Goal: Check status: Check status

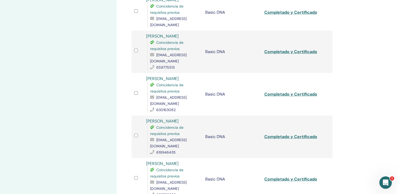
click at [96, 24] on div "Mis Seminarios Basic DNA August 18, 2017 Detalles del evento Calendario de even…" at bounding box center [58, 95] width 117 height 482
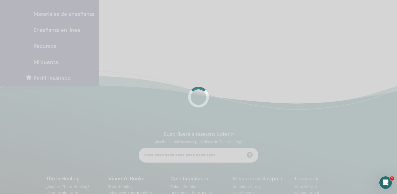
click at [164, 14] on div at bounding box center [198, 97] width 397 height 194
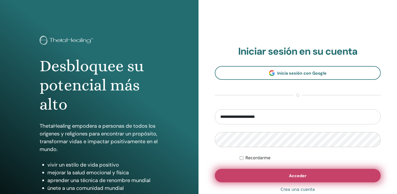
type input "**********"
click at [302, 173] on button "Acceder" at bounding box center [298, 175] width 166 height 13
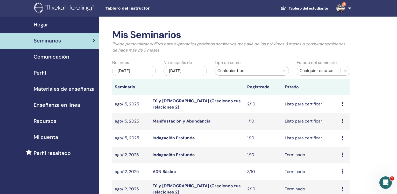
click at [132, 70] on div "may/26, 2025" at bounding box center [134, 71] width 44 height 10
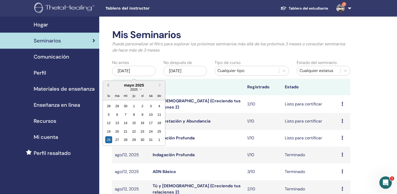
click at [108, 85] on span "Previous Month" at bounding box center [108, 84] width 0 height 5
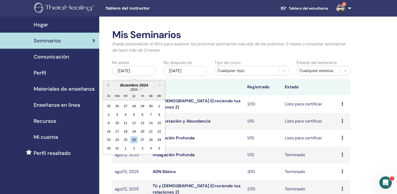
click at [108, 85] on span "Previous Month" at bounding box center [108, 84] width 0 height 5
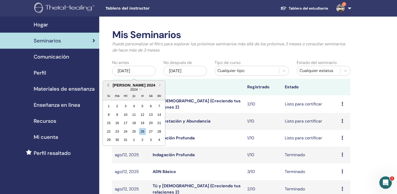
click at [108, 85] on span "Previous Month" at bounding box center [108, 84] width 0 height 5
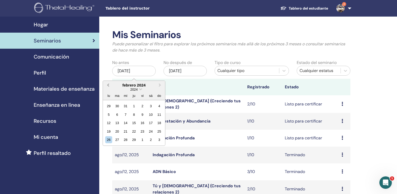
click at [108, 85] on span "Previous Month" at bounding box center [108, 84] width 0 height 5
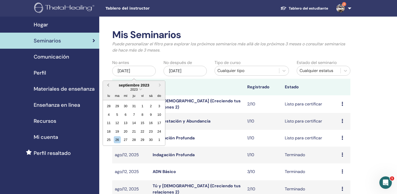
click at [108, 85] on span "Previous Month" at bounding box center [108, 84] width 0 height 5
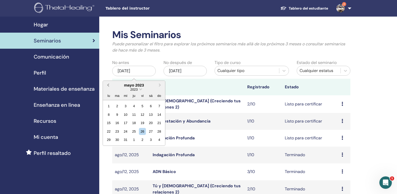
click at [108, 85] on span "Previous Month" at bounding box center [108, 84] width 0 height 5
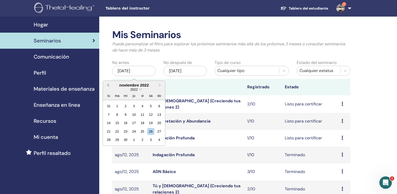
click at [108, 85] on span "Previous Month" at bounding box center [108, 84] width 0 height 5
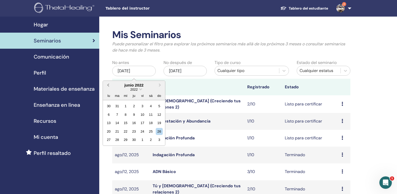
click at [108, 85] on span "Previous Month" at bounding box center [108, 84] width 0 height 5
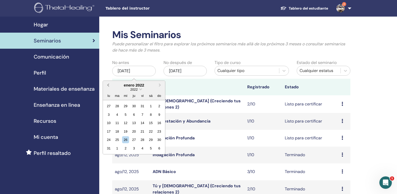
click at [108, 85] on span "Previous Month" at bounding box center [108, 84] width 0 height 5
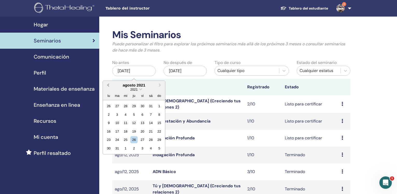
click at [108, 85] on span "Previous Month" at bounding box center [108, 84] width 0 height 5
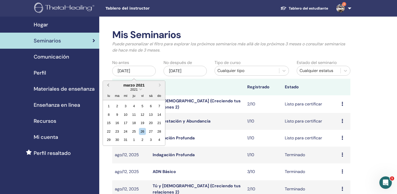
click at [108, 85] on span "Previous Month" at bounding box center [108, 84] width 0 height 5
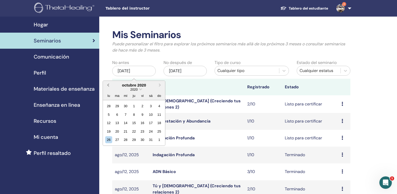
click at [108, 85] on span "Previous Month" at bounding box center [108, 84] width 0 height 5
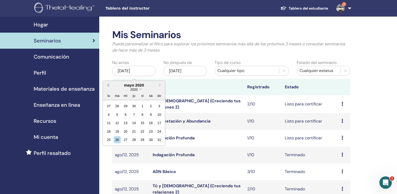
click at [108, 85] on span "Previous Month" at bounding box center [108, 84] width 0 height 5
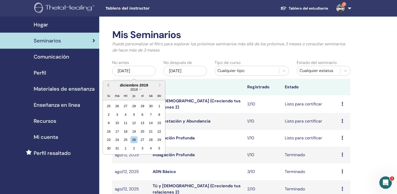
click at [108, 85] on span "Previous Month" at bounding box center [108, 84] width 0 height 5
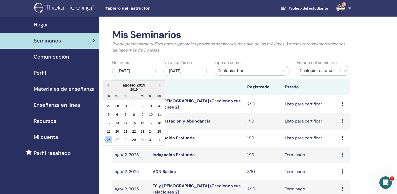
click at [108, 85] on span "Previous Month" at bounding box center [108, 84] width 0 height 5
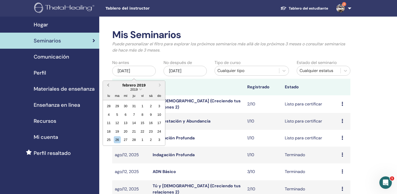
click at [108, 85] on span "Previous Month" at bounding box center [108, 84] width 0 height 5
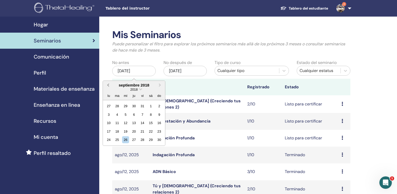
click at [108, 85] on span "Previous Month" at bounding box center [108, 84] width 0 height 5
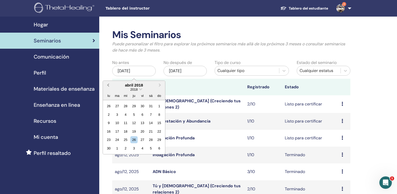
click at [108, 85] on span "Previous Month" at bounding box center [108, 84] width 0 height 5
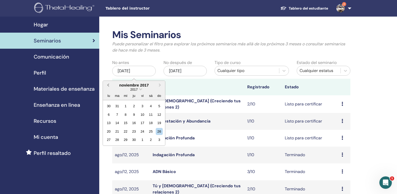
click at [108, 85] on span "Previous Month" at bounding box center [108, 84] width 0 height 5
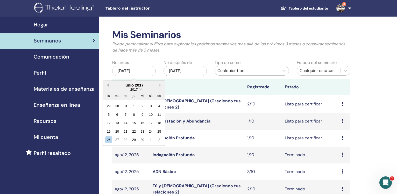
click at [108, 85] on span "Previous Month" at bounding box center [108, 84] width 0 height 5
click at [107, 86] on button "Previous Month" at bounding box center [107, 85] width 8 height 8
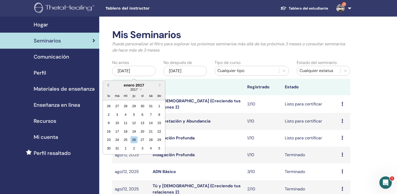
click at [107, 86] on button "Previous Month" at bounding box center [107, 85] width 8 height 8
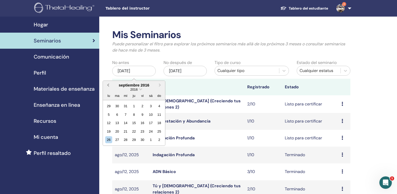
click at [107, 86] on button "Previous Month" at bounding box center [107, 85] width 8 height 8
click at [160, 86] on span "Next Month" at bounding box center [160, 84] width 0 height 5
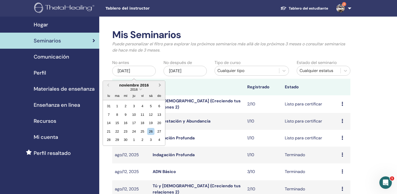
click at [160, 86] on span "Next Month" at bounding box center [160, 84] width 0 height 5
click at [108, 85] on button "Previous Month" at bounding box center [107, 85] width 8 height 8
click at [158, 106] on div "1" at bounding box center [159, 106] width 7 height 7
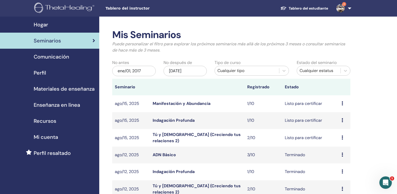
click at [180, 73] on div "nov/26, 2025" at bounding box center [186, 71] width 44 height 10
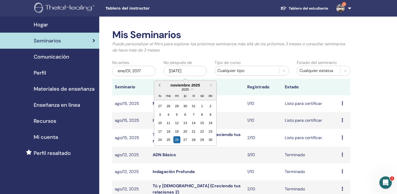
click at [159, 86] on span "Previous Month" at bounding box center [159, 84] width 0 height 5
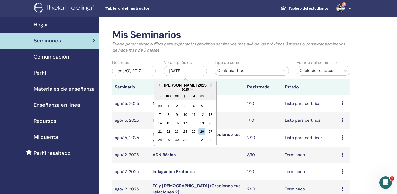
click at [159, 86] on span "Previous Month" at bounding box center [159, 84] width 0 height 5
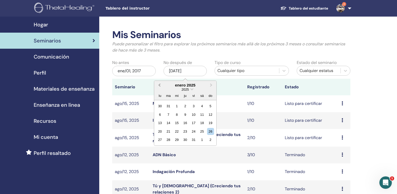
click at [159, 86] on span "Previous Month" at bounding box center [159, 84] width 0 height 5
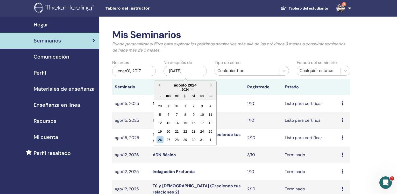
click at [159, 86] on span "Previous Month" at bounding box center [159, 84] width 0 height 5
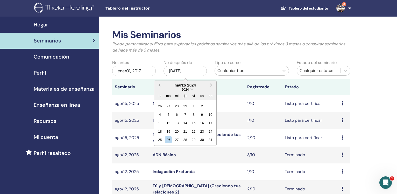
click at [159, 86] on span "Previous Month" at bounding box center [159, 84] width 0 height 5
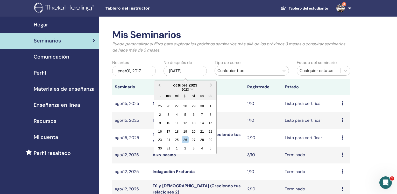
click at [159, 86] on span "Previous Month" at bounding box center [159, 84] width 0 height 5
click at [159, 87] on span "Previous Month" at bounding box center [159, 84] width 0 height 5
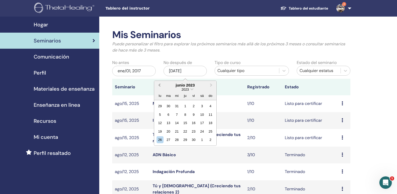
click at [159, 87] on span "Previous Month" at bounding box center [159, 84] width 0 height 5
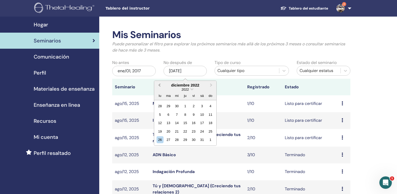
click at [159, 87] on span "Previous Month" at bounding box center [159, 84] width 0 height 5
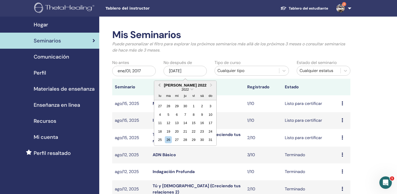
click at [159, 87] on span "Previous Month" at bounding box center [159, 84] width 0 height 5
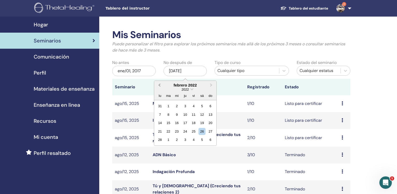
click at [159, 87] on span "Previous Month" at bounding box center [159, 84] width 0 height 5
click at [159, 86] on span "Previous Month" at bounding box center [159, 84] width 0 height 5
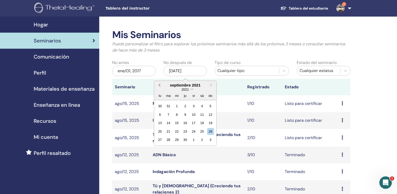
click at [159, 86] on span "Previous Month" at bounding box center [159, 84] width 0 height 5
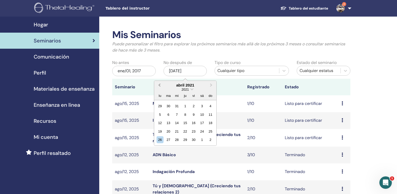
click at [159, 86] on span "Previous Month" at bounding box center [159, 84] width 0 height 5
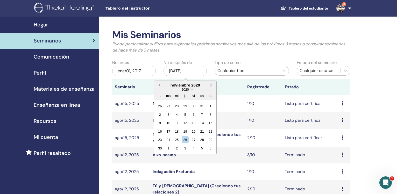
click at [159, 86] on span "Previous Month" at bounding box center [159, 84] width 0 height 5
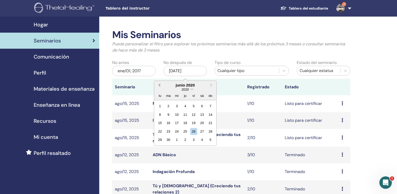
click at [159, 86] on span "Previous Month" at bounding box center [159, 84] width 0 height 5
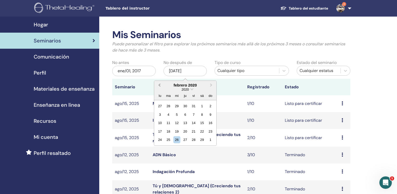
click at [159, 86] on span "Previous Month" at bounding box center [159, 84] width 0 height 5
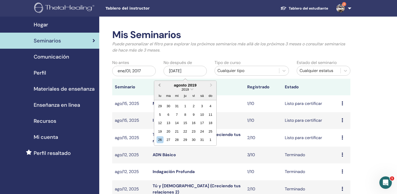
click at [159, 86] on span "Previous Month" at bounding box center [159, 84] width 0 height 5
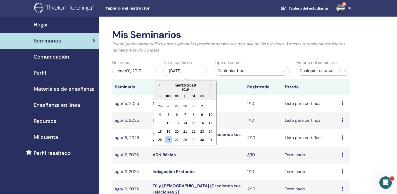
click at [159, 86] on span "Previous Month" at bounding box center [159, 84] width 0 height 5
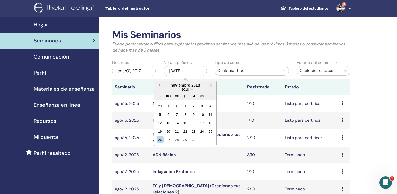
click at [159, 86] on span "Previous Month" at bounding box center [159, 84] width 0 height 5
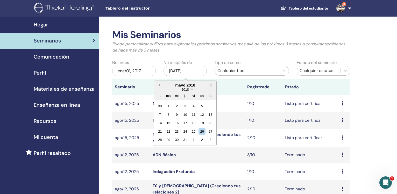
click at [159, 86] on span "Previous Month" at bounding box center [159, 84] width 0 height 5
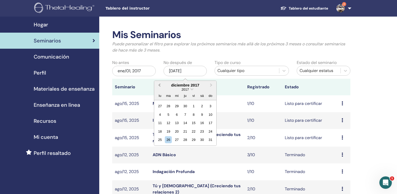
click at [159, 86] on span "Previous Month" at bounding box center [159, 84] width 0 height 5
click at [212, 85] on button "Next Month" at bounding box center [212, 85] width 8 height 8
click at [209, 139] on div "31" at bounding box center [210, 139] width 7 height 7
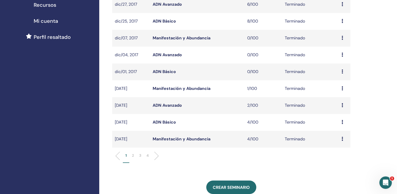
scroll to position [119, 0]
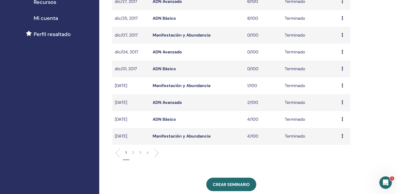
click at [148, 154] on p "4" at bounding box center [147, 152] width 2 height 5
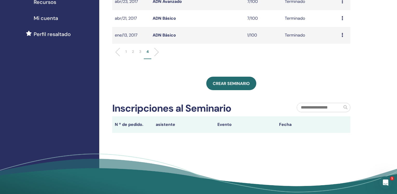
click at [139, 53] on p "3" at bounding box center [140, 51] width 2 height 5
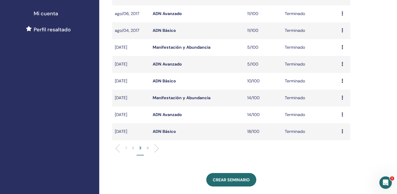
scroll to position [137, 0]
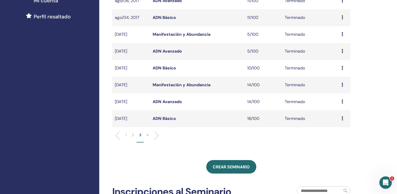
click at [132, 135] on li "2" at bounding box center [132, 137] width 7 height 10
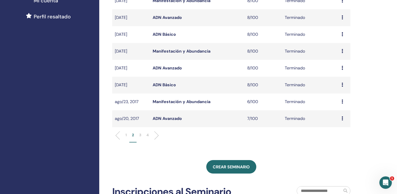
click at [165, 88] on link "ADN Básico" at bounding box center [164, 84] width 23 height 5
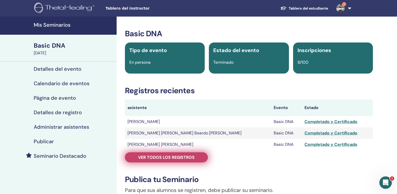
click at [177, 156] on span "Ver todos los registros" at bounding box center [166, 157] width 56 height 5
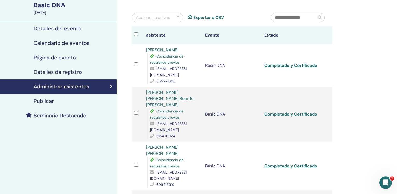
scroll to position [4, 0]
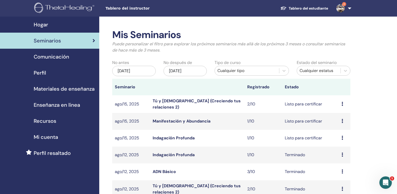
click at [134, 74] on div "may/26, 2025" at bounding box center [134, 71] width 44 height 10
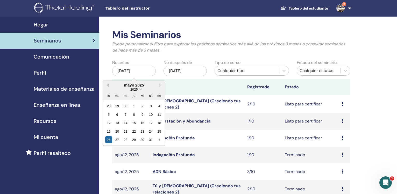
click at [108, 84] on span "Previous Month" at bounding box center [108, 84] width 0 height 5
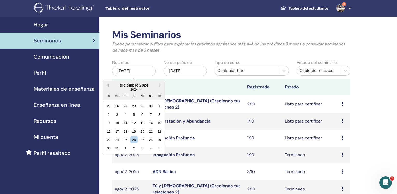
click at [108, 84] on span "Previous Month" at bounding box center [108, 84] width 0 height 5
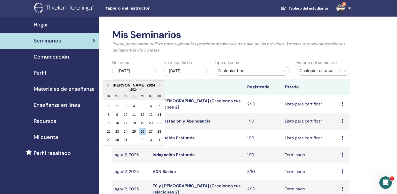
click at [108, 84] on span "Previous Month" at bounding box center [108, 84] width 0 height 5
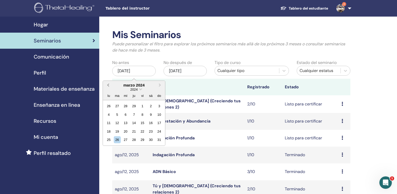
click at [108, 84] on span "Previous Month" at bounding box center [108, 84] width 0 height 5
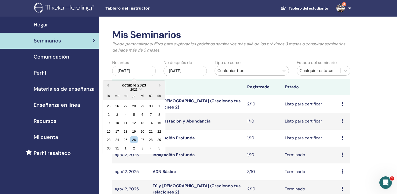
click at [108, 84] on span "Previous Month" at bounding box center [108, 84] width 0 height 5
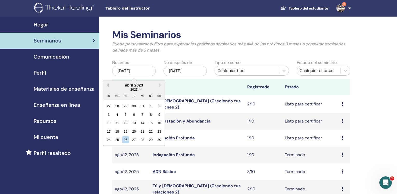
click at [108, 84] on span "Previous Month" at bounding box center [108, 84] width 0 height 5
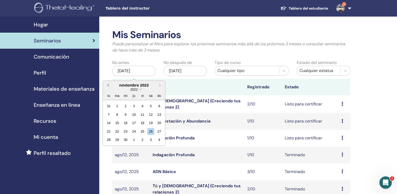
click at [108, 84] on span "Previous Month" at bounding box center [108, 84] width 0 height 5
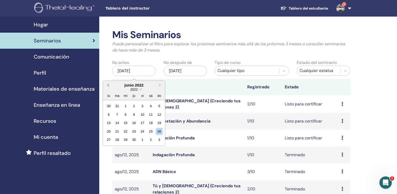
click at [108, 84] on span "Previous Month" at bounding box center [108, 84] width 0 height 5
click at [108, 84] on button "Previous Month" at bounding box center [107, 85] width 8 height 8
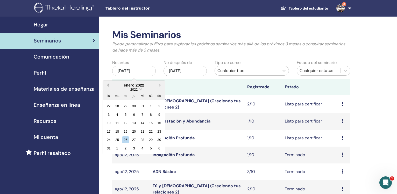
click at [108, 84] on button "Previous Month" at bounding box center [107, 85] width 8 height 8
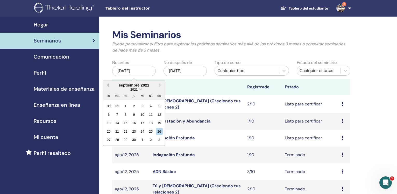
click at [108, 84] on button "Previous Month" at bounding box center [107, 85] width 8 height 8
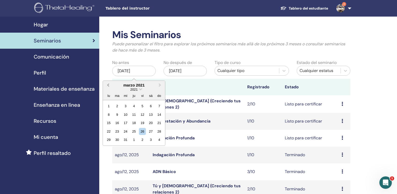
click at [108, 84] on button "Previous Month" at bounding box center [107, 85] width 8 height 8
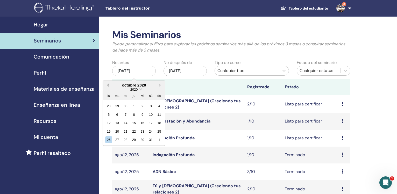
click at [108, 84] on button "Previous Month" at bounding box center [107, 85] width 8 height 8
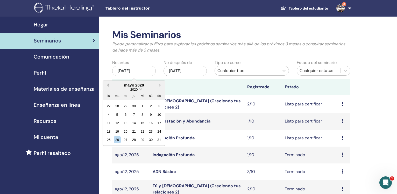
click at [108, 84] on button "Previous Month" at bounding box center [107, 85] width 8 height 8
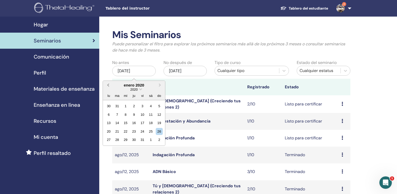
click at [108, 84] on button "Previous Month" at bounding box center [107, 85] width 8 height 8
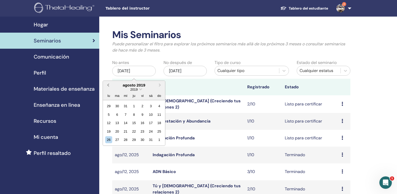
click at [108, 84] on button "Previous Month" at bounding box center [107, 85] width 8 height 8
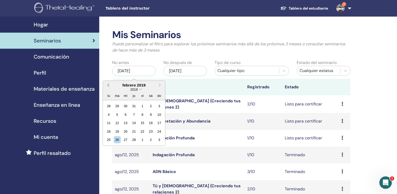
click at [108, 84] on button "Previous Month" at bounding box center [107, 85] width 8 height 8
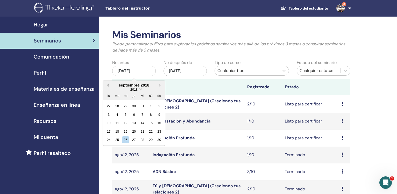
click at [108, 84] on button "Previous Month" at bounding box center [107, 85] width 8 height 8
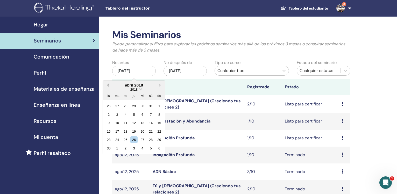
click at [108, 84] on button "Previous Month" at bounding box center [107, 85] width 8 height 8
click at [109, 83] on button "Previous Month" at bounding box center [107, 85] width 8 height 8
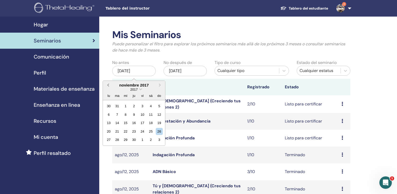
click at [109, 83] on button "Previous Month" at bounding box center [107, 85] width 8 height 8
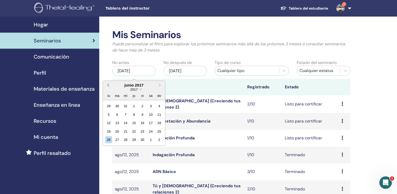
click at [109, 83] on button "Previous Month" at bounding box center [107, 85] width 8 height 8
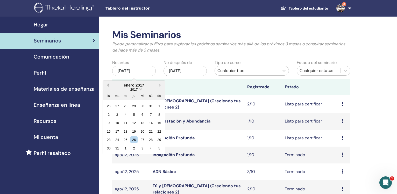
click at [109, 83] on button "Previous Month" at bounding box center [107, 85] width 8 height 8
click at [160, 87] on span "Next Month" at bounding box center [160, 84] width 0 height 5
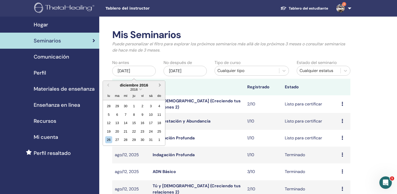
click at [160, 87] on span "Next Month" at bounding box center [160, 84] width 0 height 5
click at [160, 106] on div "1" at bounding box center [159, 106] width 7 height 7
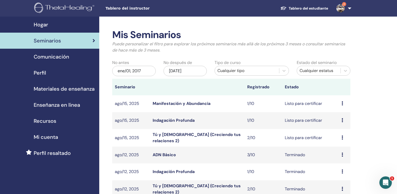
click at [191, 74] on div "nov/26, 2025" at bounding box center [186, 71] width 44 height 10
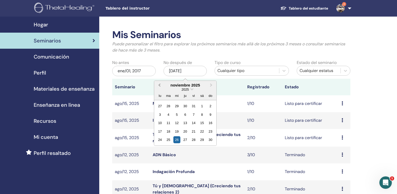
click at [158, 85] on button "Previous Month" at bounding box center [159, 85] width 8 height 8
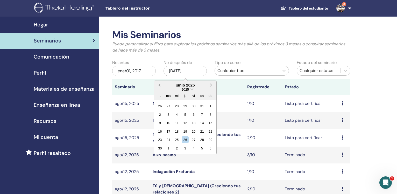
click at [158, 85] on button "Previous Month" at bounding box center [159, 85] width 8 height 8
click at [158, 84] on button "Previous Month" at bounding box center [159, 85] width 8 height 8
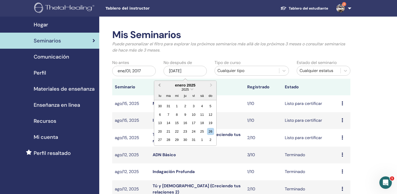
click at [158, 84] on button "Previous Month" at bounding box center [159, 85] width 8 height 8
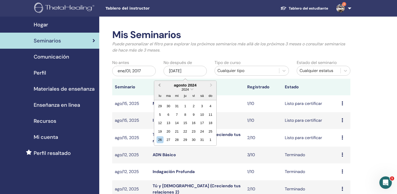
click at [158, 84] on button "Previous Month" at bounding box center [159, 85] width 8 height 8
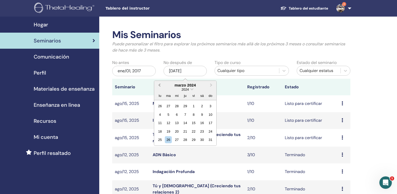
click at [158, 84] on button "Previous Month" at bounding box center [159, 85] width 8 height 8
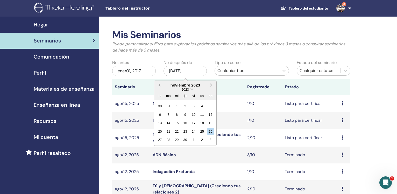
click at [158, 84] on button "Previous Month" at bounding box center [159, 85] width 8 height 8
click at [158, 85] on button "Previous Month" at bounding box center [159, 85] width 8 height 8
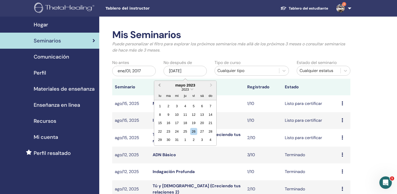
click at [158, 85] on button "Previous Month" at bounding box center [159, 85] width 8 height 8
click at [158, 84] on button "Previous Month" at bounding box center [159, 85] width 8 height 8
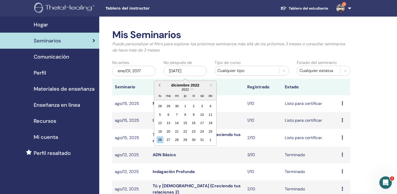
click at [158, 84] on button "Previous Month" at bounding box center [159, 85] width 8 height 8
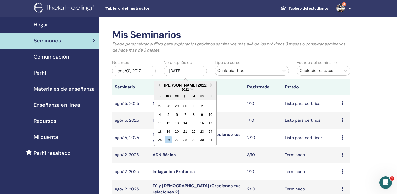
click at [158, 84] on button "Previous Month" at bounding box center [159, 85] width 8 height 8
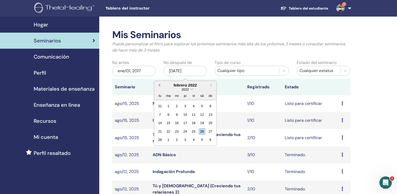
click at [158, 84] on button "Previous Month" at bounding box center [159, 85] width 8 height 8
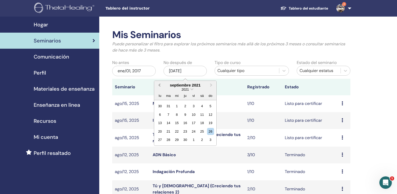
click at [158, 84] on button "Previous Month" at bounding box center [159, 85] width 8 height 8
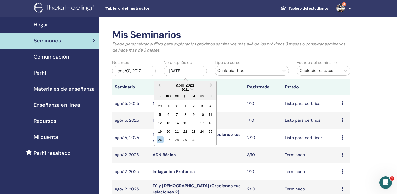
click at [158, 84] on button "Previous Month" at bounding box center [159, 85] width 8 height 8
click at [158, 85] on button "Previous Month" at bounding box center [159, 85] width 8 height 8
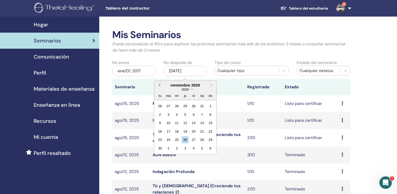
click at [158, 85] on button "Previous Month" at bounding box center [159, 85] width 8 height 8
click at [158, 84] on button "Previous Month" at bounding box center [159, 85] width 8 height 8
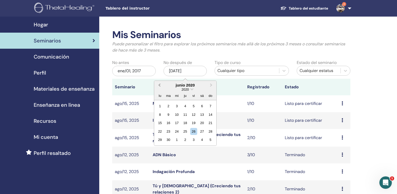
click at [158, 84] on button "Previous Month" at bounding box center [159, 85] width 8 height 8
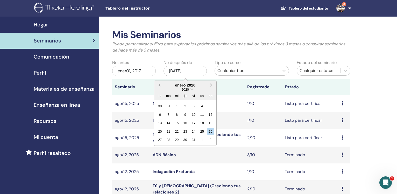
click at [158, 84] on button "Previous Month" at bounding box center [159, 85] width 8 height 8
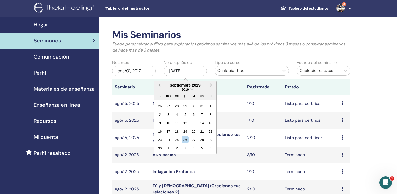
click at [158, 84] on button "Previous Month" at bounding box center [159, 85] width 8 height 8
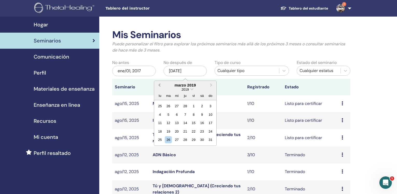
click at [158, 84] on button "Previous Month" at bounding box center [159, 85] width 8 height 8
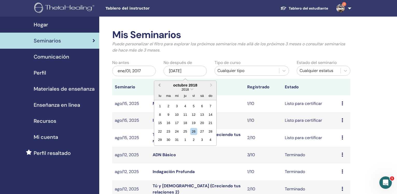
click at [158, 84] on button "Previous Month" at bounding box center [159, 85] width 8 height 8
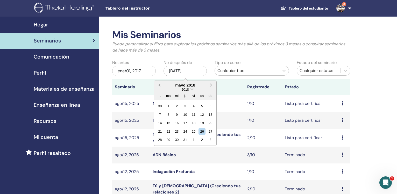
click at [158, 84] on button "Previous Month" at bounding box center [159, 85] width 8 height 8
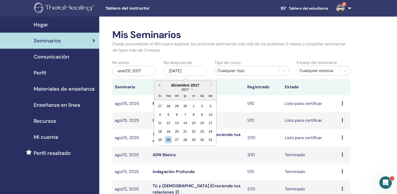
click at [158, 84] on button "Previous Month" at bounding box center [159, 85] width 8 height 8
click at [210, 83] on button "Next Month" at bounding box center [212, 85] width 8 height 8
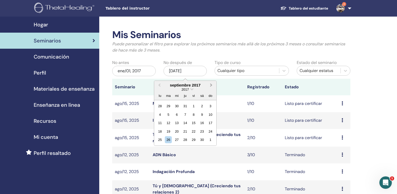
click at [210, 83] on button "Next Month" at bounding box center [212, 85] width 8 height 8
click at [212, 139] on div "31" at bounding box center [210, 139] width 7 height 7
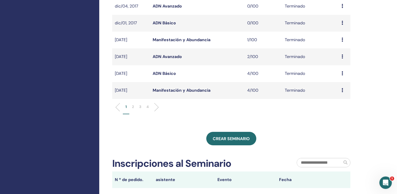
scroll to position [185, 0]
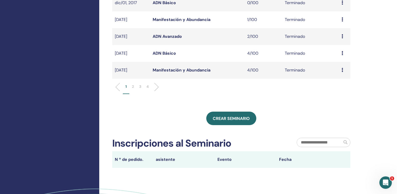
click at [133, 88] on p "2" at bounding box center [133, 86] width 2 height 5
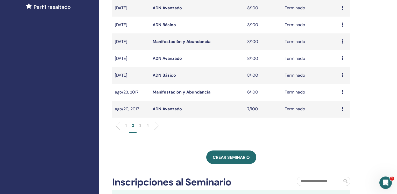
scroll to position [141, 0]
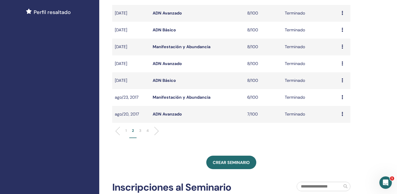
click at [166, 29] on link "ADN Básico" at bounding box center [164, 29] width 23 height 5
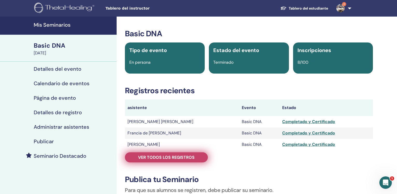
click at [186, 155] on span "Ver todos los registros" at bounding box center [166, 157] width 56 height 5
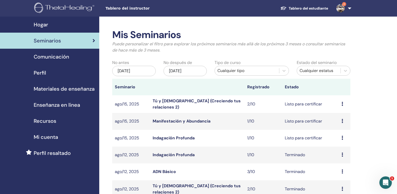
click at [140, 70] on div "[DATE]" at bounding box center [134, 71] width 44 height 10
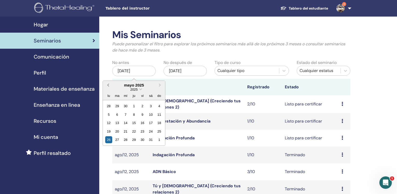
click at [108, 87] on button "Previous Month" at bounding box center [107, 85] width 8 height 8
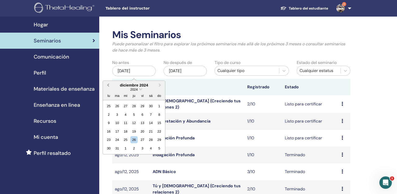
click at [108, 87] on button "Previous Month" at bounding box center [107, 85] width 8 height 8
click at [109, 87] on button "Previous Month" at bounding box center [107, 85] width 8 height 8
click at [108, 87] on span "Previous Month" at bounding box center [108, 84] width 0 height 5
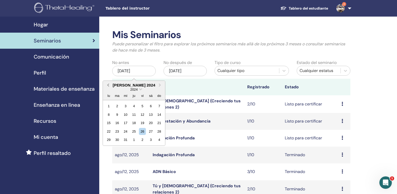
click at [108, 87] on span "Previous Month" at bounding box center [108, 84] width 0 height 5
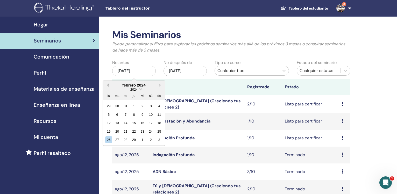
click at [108, 87] on span "Previous Month" at bounding box center [108, 84] width 0 height 5
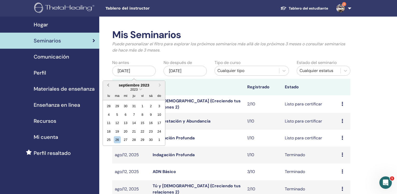
click at [108, 87] on span "Previous Month" at bounding box center [108, 84] width 0 height 5
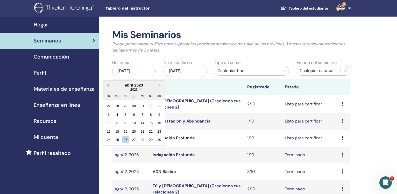
click at [108, 87] on span "Previous Month" at bounding box center [108, 84] width 0 height 5
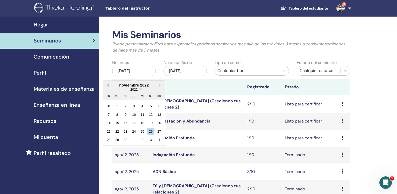
click at [108, 87] on span "Previous Month" at bounding box center [108, 84] width 0 height 5
click at [109, 87] on button "Previous Month" at bounding box center [107, 85] width 8 height 8
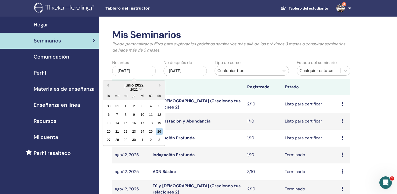
click at [109, 87] on button "Previous Month" at bounding box center [107, 85] width 8 height 8
click at [108, 87] on span "Previous Month" at bounding box center [108, 84] width 0 height 5
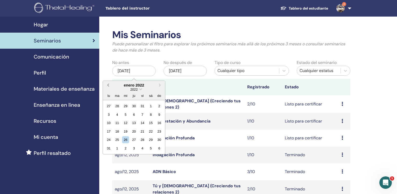
click at [108, 87] on span "Previous Month" at bounding box center [108, 84] width 0 height 5
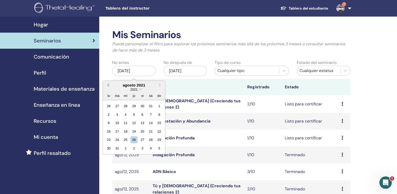
click at [108, 87] on span "Previous Month" at bounding box center [108, 84] width 0 height 5
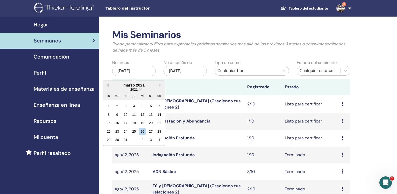
click at [108, 87] on span "Previous Month" at bounding box center [108, 84] width 0 height 5
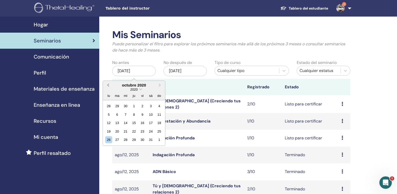
click at [108, 87] on span "Previous Month" at bounding box center [108, 84] width 0 height 5
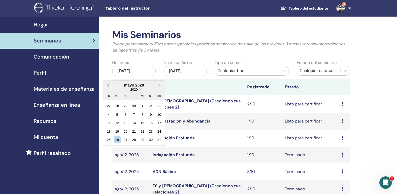
click at [108, 87] on span "Previous Month" at bounding box center [108, 84] width 0 height 5
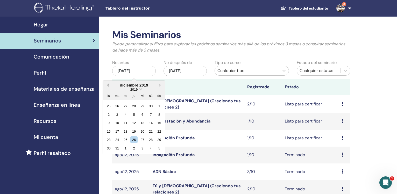
click at [108, 87] on span "Previous Month" at bounding box center [108, 84] width 0 height 5
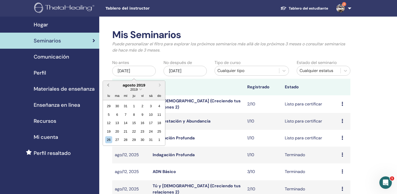
click at [108, 87] on span "Previous Month" at bounding box center [108, 84] width 0 height 5
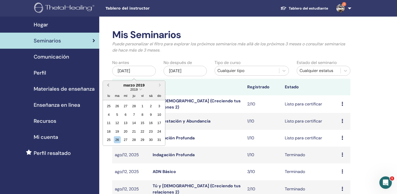
click at [108, 87] on span "Previous Month" at bounding box center [108, 84] width 0 height 5
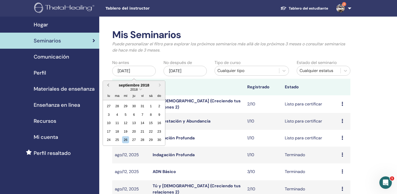
click at [108, 87] on span "Previous Month" at bounding box center [108, 84] width 0 height 5
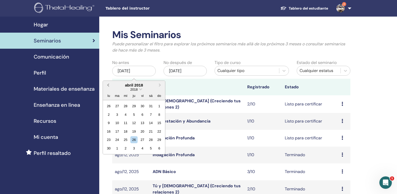
click at [108, 87] on span "Previous Month" at bounding box center [108, 84] width 0 height 5
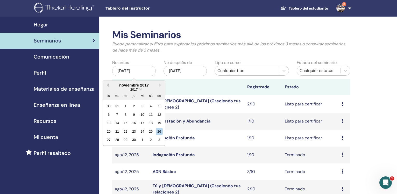
click at [108, 87] on span "Previous Month" at bounding box center [108, 84] width 0 height 5
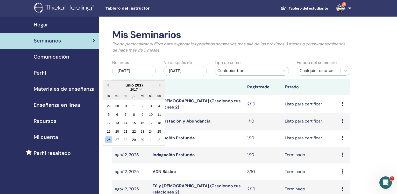
click at [108, 87] on span "Previous Month" at bounding box center [108, 84] width 0 height 5
click at [108, 86] on span "Previous Month" at bounding box center [108, 84] width 0 height 5
click at [108, 87] on span "Previous Month" at bounding box center [108, 84] width 0 height 5
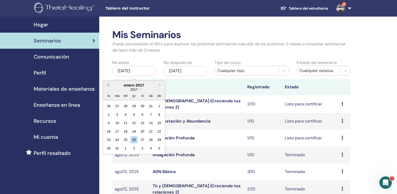
click at [108, 87] on span "Previous Month" at bounding box center [108, 84] width 0 height 5
click at [160, 85] on span "Next Month" at bounding box center [160, 84] width 0 height 5
click at [160, 105] on div "1" at bounding box center [159, 106] width 7 height 7
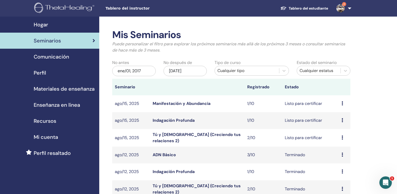
click at [184, 72] on div "nov/26, 2025" at bounding box center [186, 71] width 44 height 10
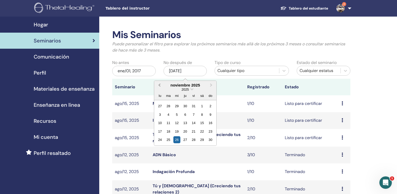
click at [159, 86] on span "Previous Month" at bounding box center [159, 84] width 0 height 5
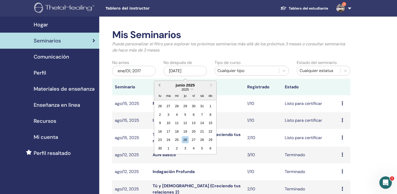
click at [159, 86] on span "Previous Month" at bounding box center [159, 84] width 0 height 5
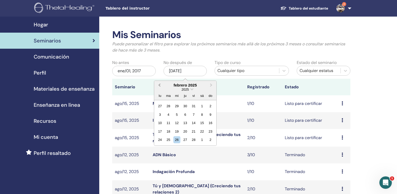
click at [159, 87] on span "Previous Month" at bounding box center [159, 84] width 0 height 5
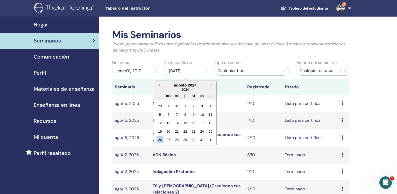
click at [159, 87] on span "Previous Month" at bounding box center [159, 84] width 0 height 5
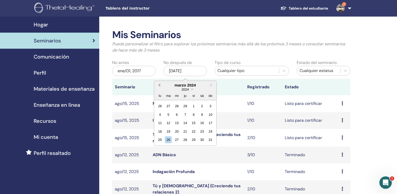
click at [159, 87] on span "Previous Month" at bounding box center [159, 84] width 0 height 5
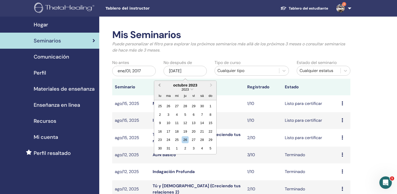
click at [159, 87] on span "Previous Month" at bounding box center [159, 84] width 0 height 5
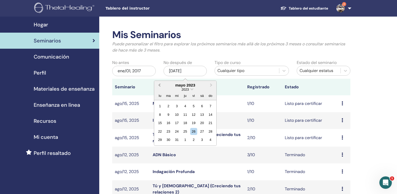
click at [159, 87] on span "Previous Month" at bounding box center [159, 84] width 0 height 5
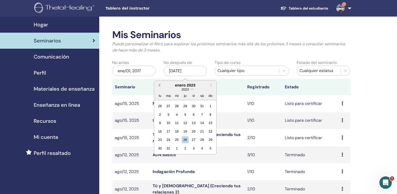
click at [159, 87] on span "Previous Month" at bounding box center [159, 84] width 0 height 5
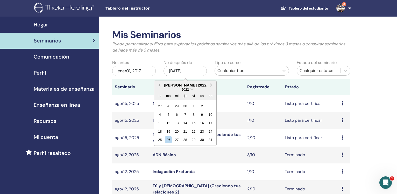
click at [159, 87] on span "Previous Month" at bounding box center [159, 84] width 0 height 5
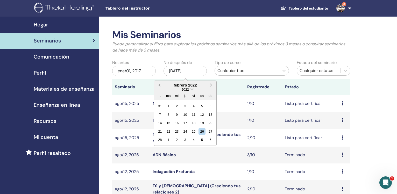
click at [159, 87] on span "Previous Month" at bounding box center [159, 84] width 0 height 5
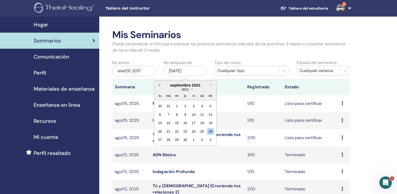
click at [159, 87] on span "Previous Month" at bounding box center [159, 84] width 0 height 5
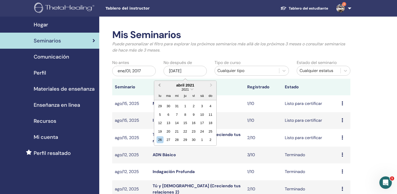
click at [159, 87] on span "Previous Month" at bounding box center [159, 84] width 0 height 5
click at [159, 86] on span "Previous Month" at bounding box center [159, 84] width 0 height 5
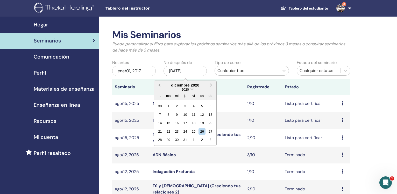
click at [159, 86] on span "Previous Month" at bounding box center [159, 84] width 0 height 5
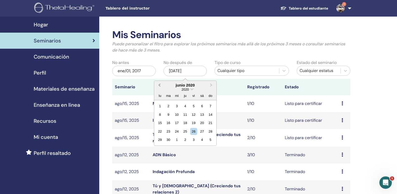
click at [159, 86] on span "Previous Month" at bounding box center [159, 84] width 0 height 5
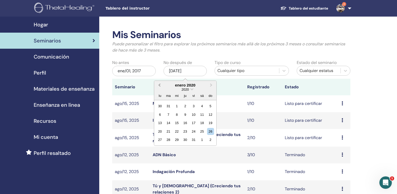
click at [159, 86] on span "Previous Month" at bounding box center [159, 84] width 0 height 5
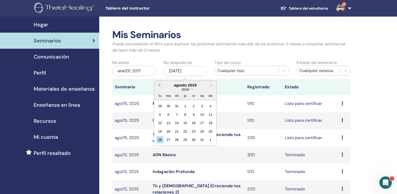
click at [159, 86] on span "Previous Month" at bounding box center [159, 84] width 0 height 5
click at [159, 87] on span "Previous Month" at bounding box center [159, 84] width 0 height 5
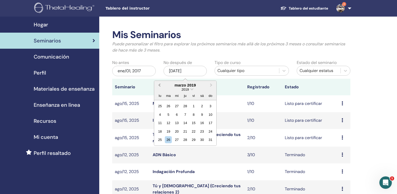
click at [159, 87] on span "Previous Month" at bounding box center [159, 84] width 0 height 5
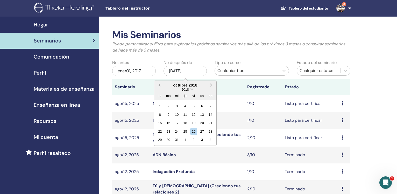
click at [159, 87] on span "Previous Month" at bounding box center [159, 84] width 0 height 5
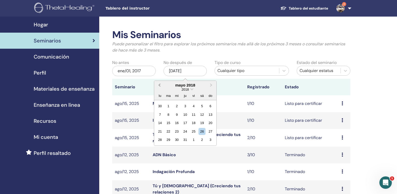
click at [159, 87] on span "Previous Month" at bounding box center [159, 84] width 0 height 5
click at [159, 86] on span "Previous Month" at bounding box center [159, 84] width 0 height 5
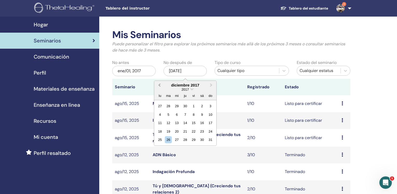
click at [159, 86] on span "Previous Month" at bounding box center [159, 84] width 0 height 5
click at [209, 86] on button "Next Month" at bounding box center [212, 85] width 8 height 8
click at [212, 140] on div "31" at bounding box center [210, 139] width 7 height 7
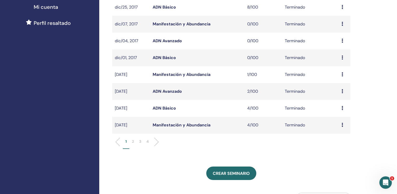
scroll to position [132, 0]
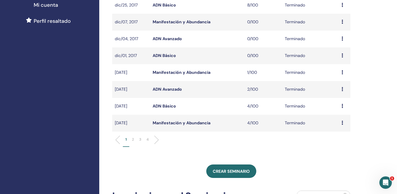
click at [132, 141] on li "2" at bounding box center [132, 142] width 7 height 10
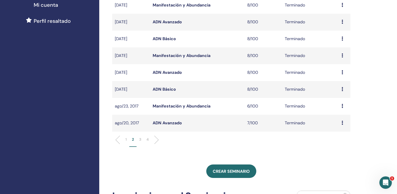
scroll to position [0, 0]
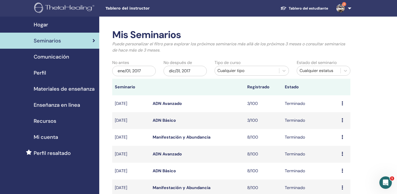
click at [167, 122] on link "ADN Básico" at bounding box center [164, 120] width 23 height 5
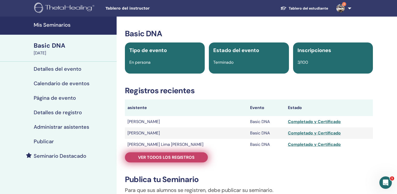
click at [169, 160] on span "Ver todos los registros" at bounding box center [166, 157] width 56 height 5
